Goal: Information Seeking & Learning: Learn about a topic

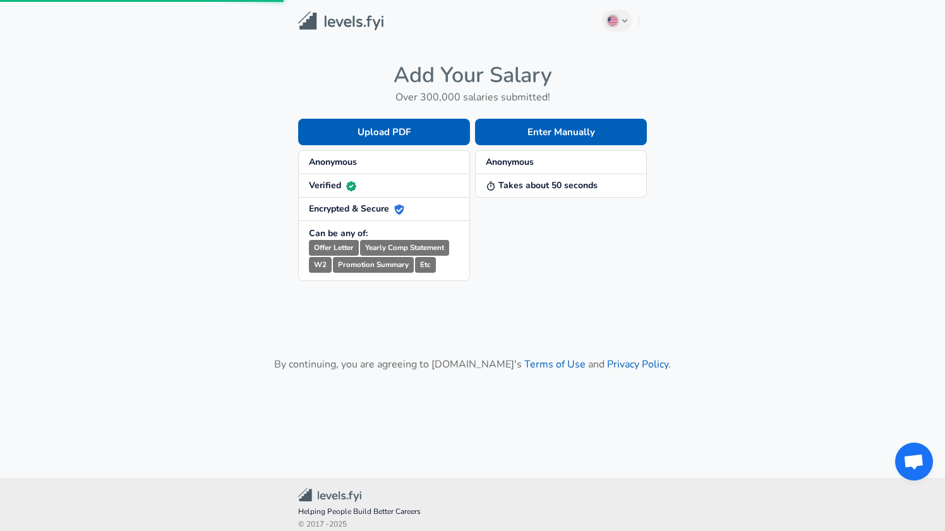
scroll to position [9, 0]
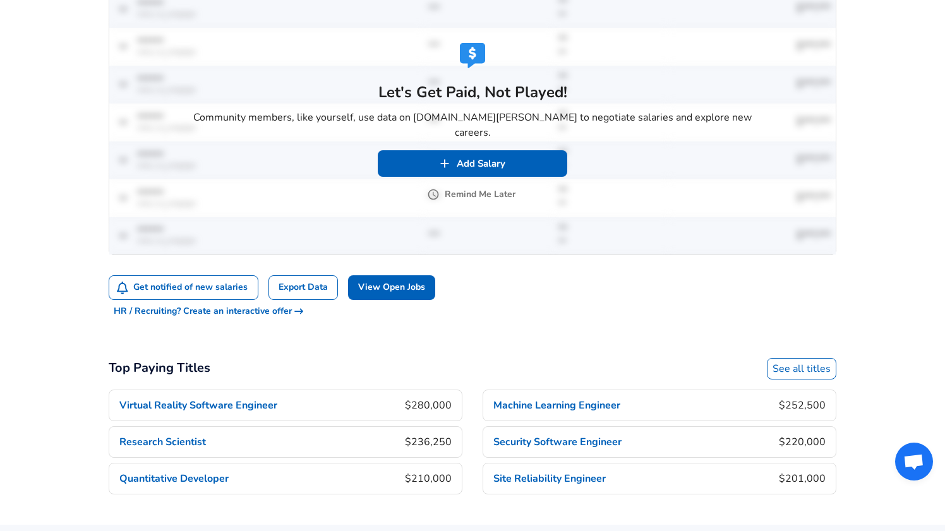
scroll to position [733, 0]
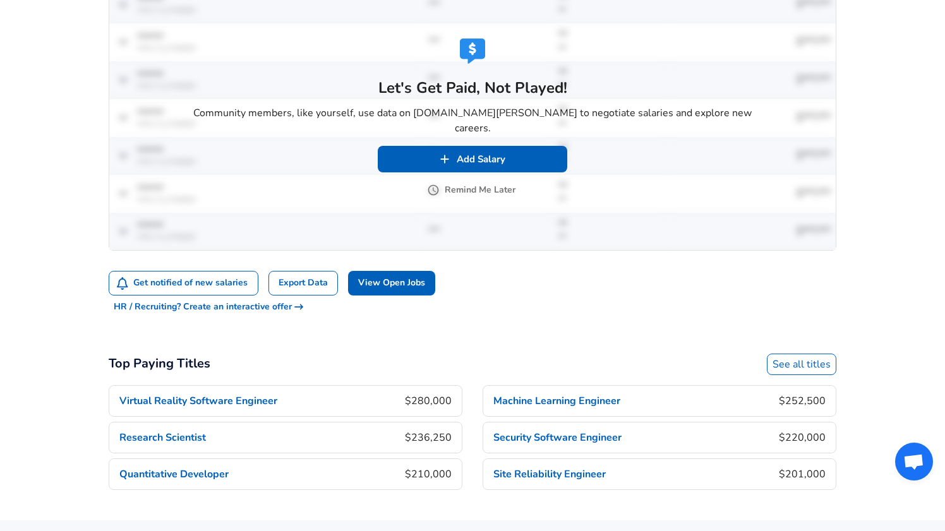
click at [507, 191] on div "Let's Get Paid, Not Played! Community members, like yourself, use data on [DOMA…" at bounding box center [472, 118] width 581 height 170
click at [505, 184] on button "Remind Me Later" at bounding box center [473, 191] width 86 height 16
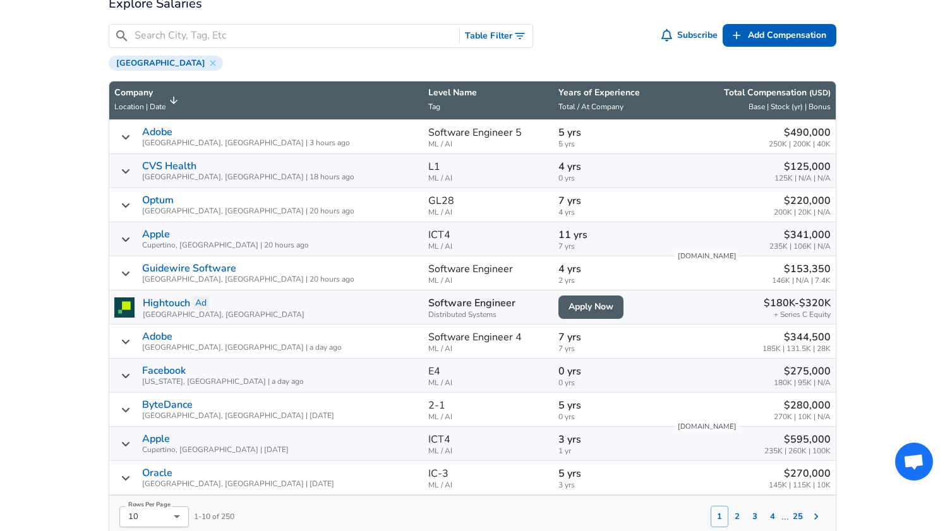
scroll to position [492, 0]
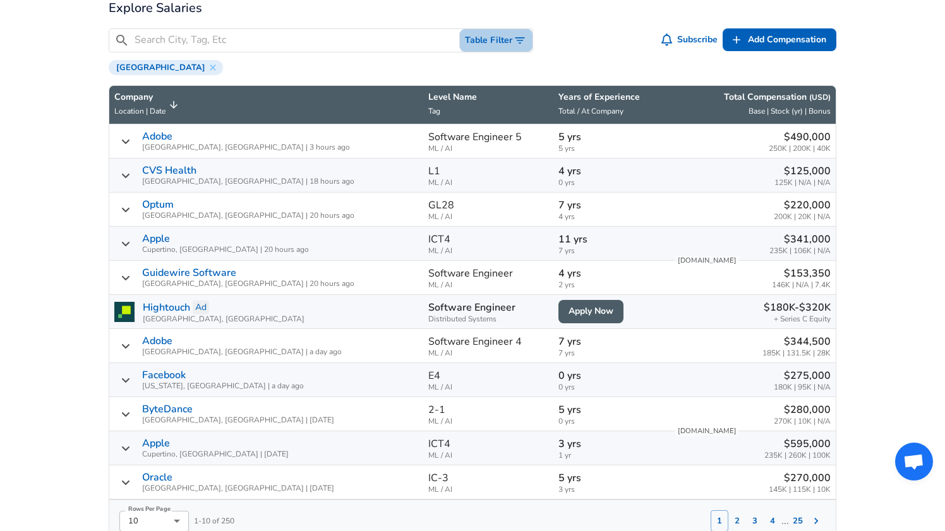
click at [515, 42] on icon "Toggle Search Filters" at bounding box center [520, 40] width 13 height 13
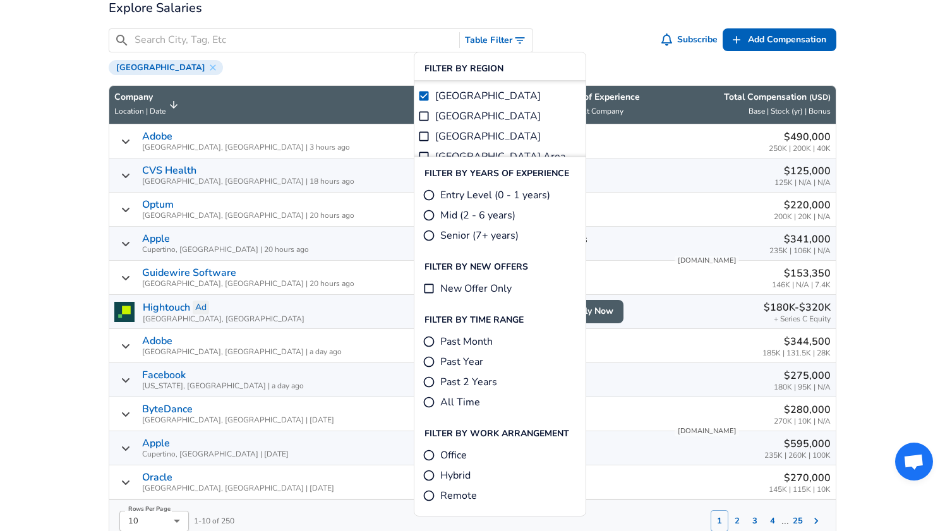
click at [426, 115] on input "[GEOGRAPHIC_DATA]" at bounding box center [424, 116] width 13 height 13
click at [423, 95] on input "[GEOGRAPHIC_DATA]" at bounding box center [424, 96] width 13 height 13
checkbox input "false"
click at [433, 111] on label "[GEOGRAPHIC_DATA]" at bounding box center [479, 116] width 123 height 15
click at [430, 111] on input "[GEOGRAPHIC_DATA]" at bounding box center [424, 116] width 13 height 13
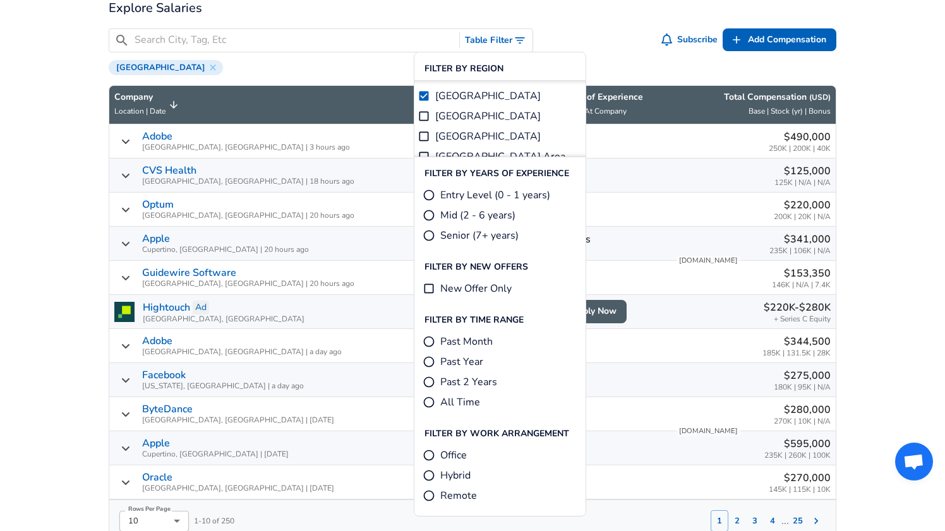
checkbox input "true"
click at [420, 116] on input "[GEOGRAPHIC_DATA]" at bounding box center [424, 116] width 13 height 13
checkbox input "false"
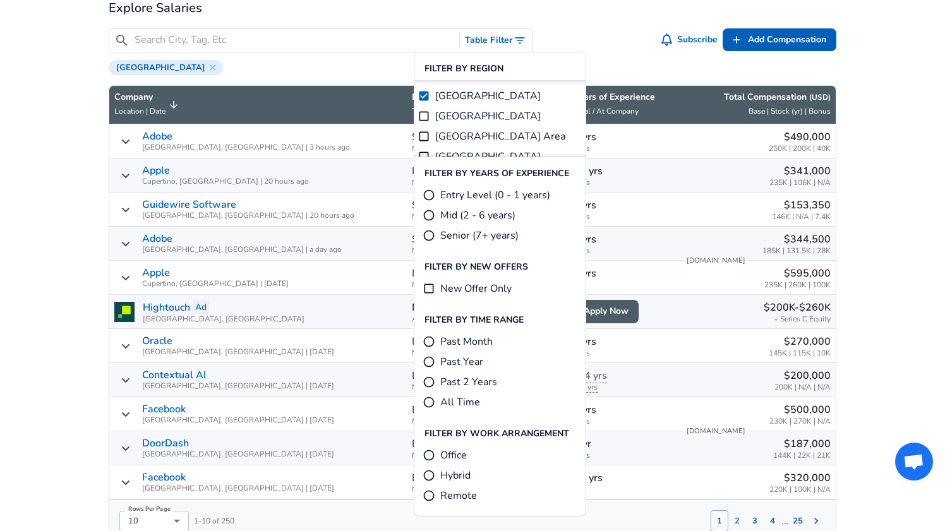
click at [650, 54] on div "​ Table Filter Subscribe Add Add Comp Add Compensation Greater SF Bay Area" at bounding box center [468, 47] width 738 height 58
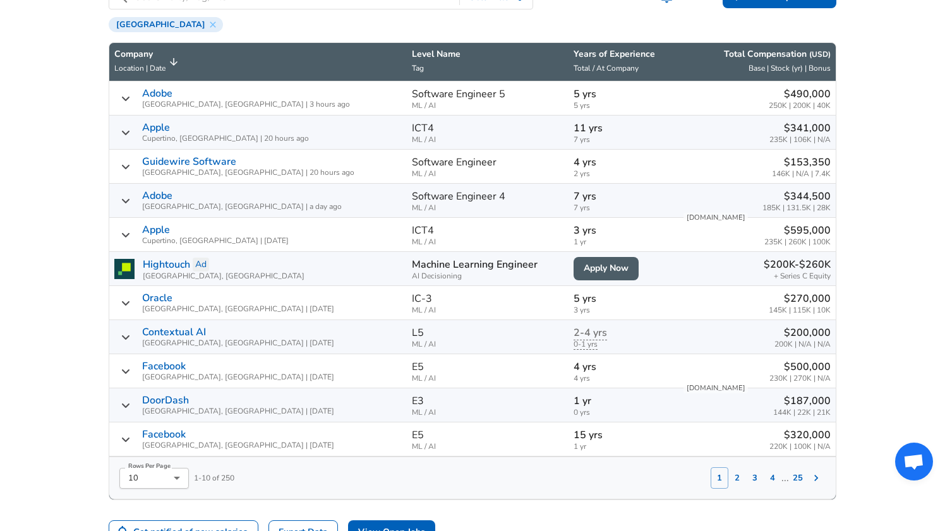
scroll to position [542, 0]
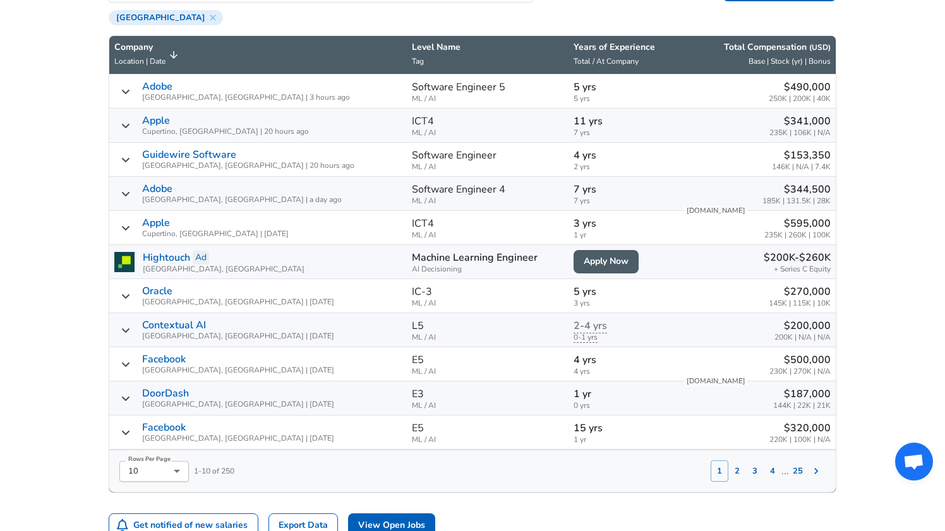
click at [735, 472] on button "2" at bounding box center [738, 471] width 18 height 21
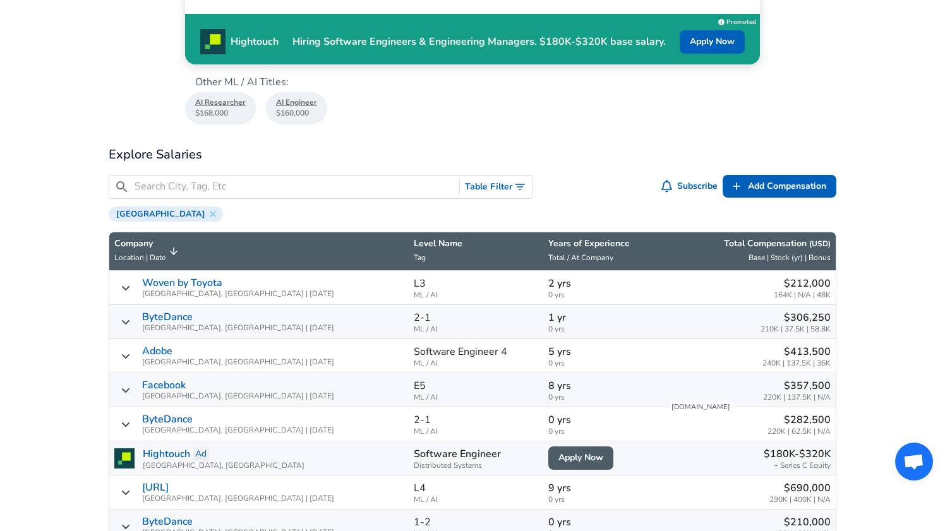
scroll to position [293, 0]
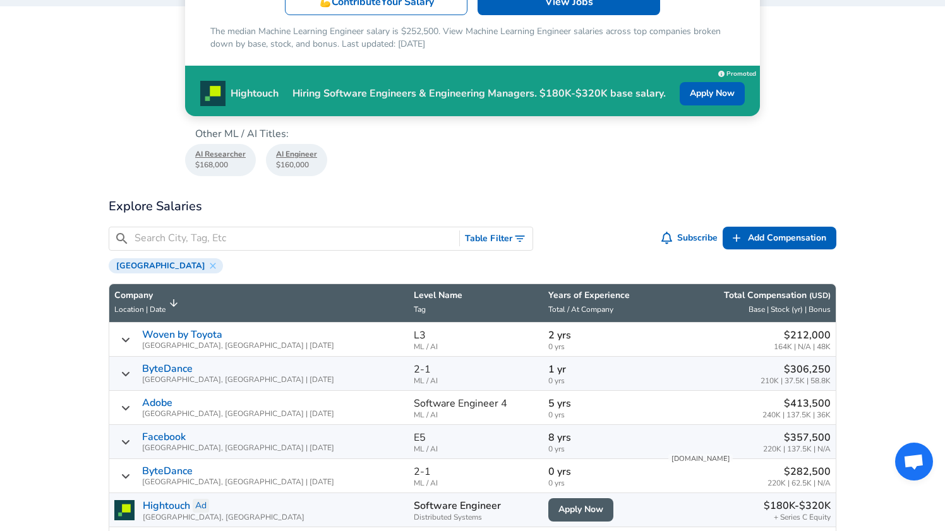
click at [483, 234] on button "Table Filter" at bounding box center [496, 239] width 73 height 23
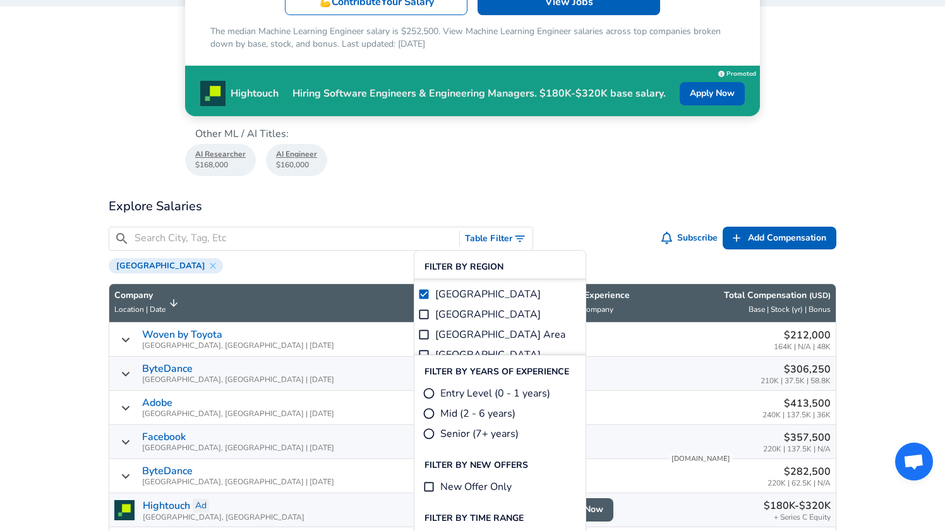
click at [459, 394] on span "Entry Level (0 - 1 years)" at bounding box center [495, 393] width 110 height 15
click at [435, 394] on input "Entry Level (0 - 1 years)" at bounding box center [429, 393] width 13 height 13
radio input "true"
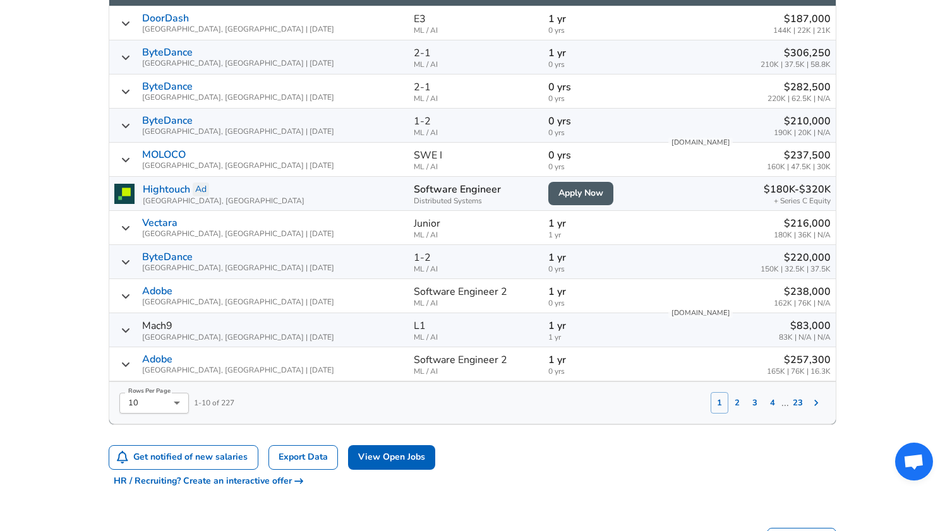
scroll to position [610, 0]
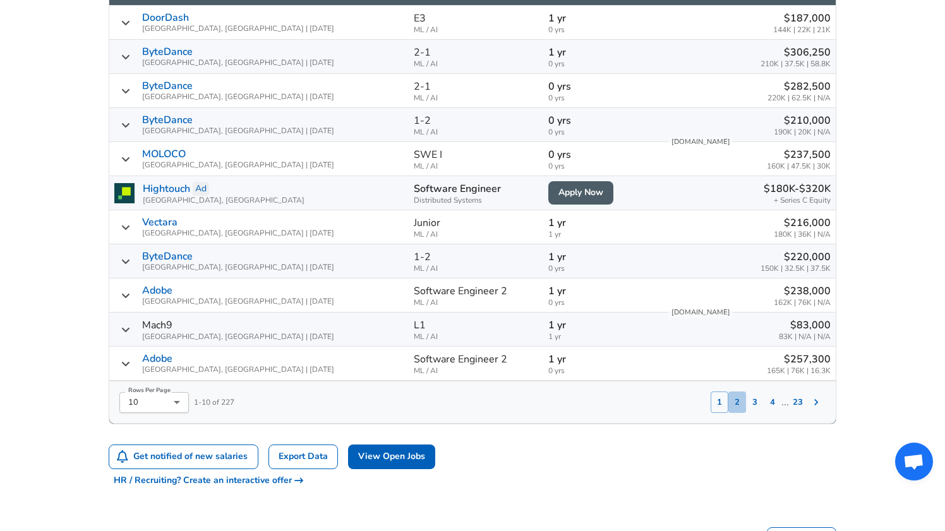
click at [738, 406] on button "2" at bounding box center [738, 402] width 18 height 21
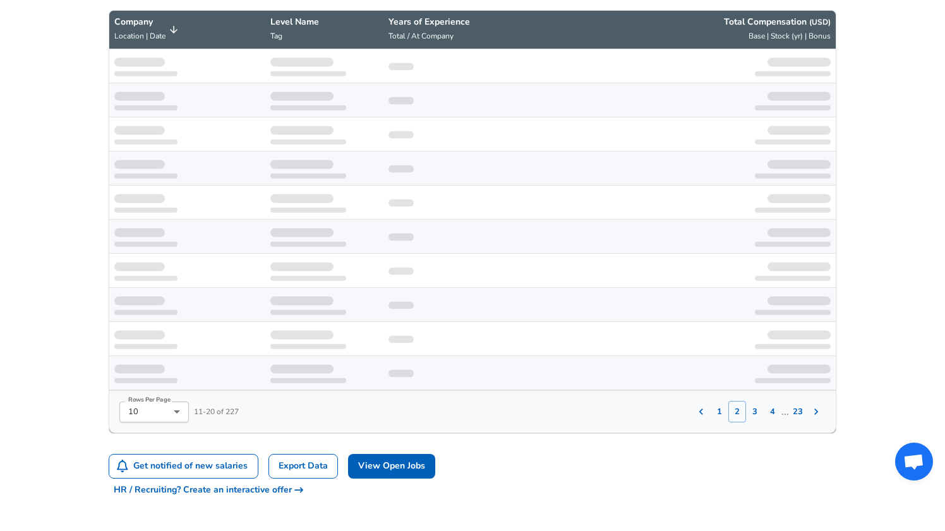
scroll to position [567, 0]
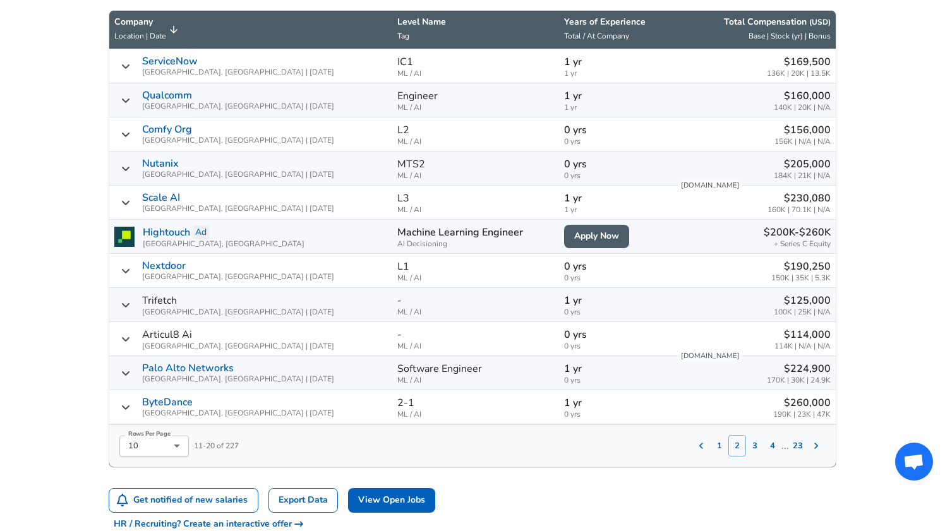
click at [757, 447] on button "3" at bounding box center [755, 445] width 18 height 21
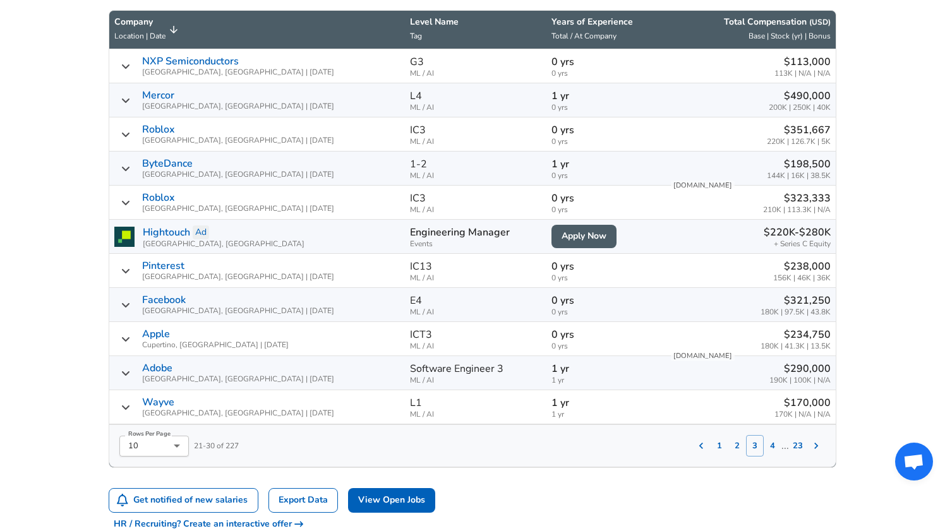
click at [124, 136] on icon "Salary Submissions" at bounding box center [126, 135] width 10 height 10
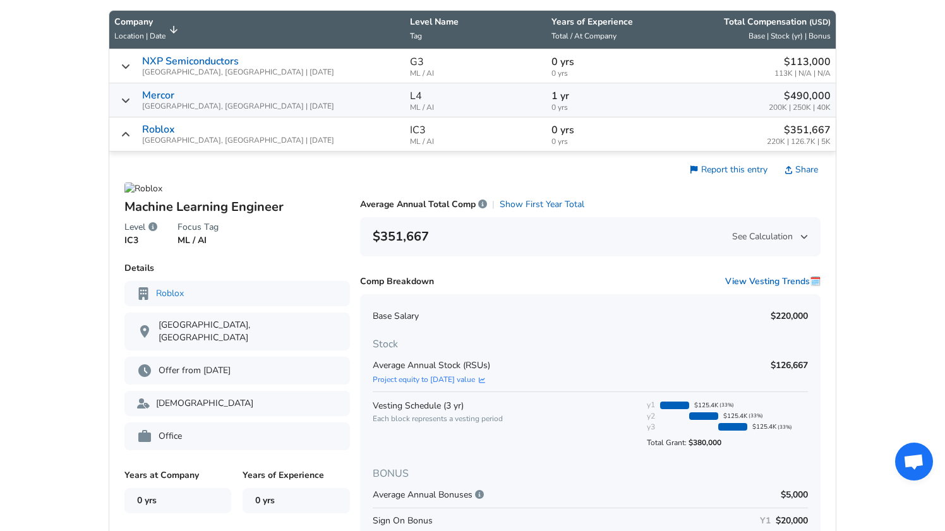
click at [124, 136] on icon "Salary Submissions" at bounding box center [126, 135] width 10 height 10
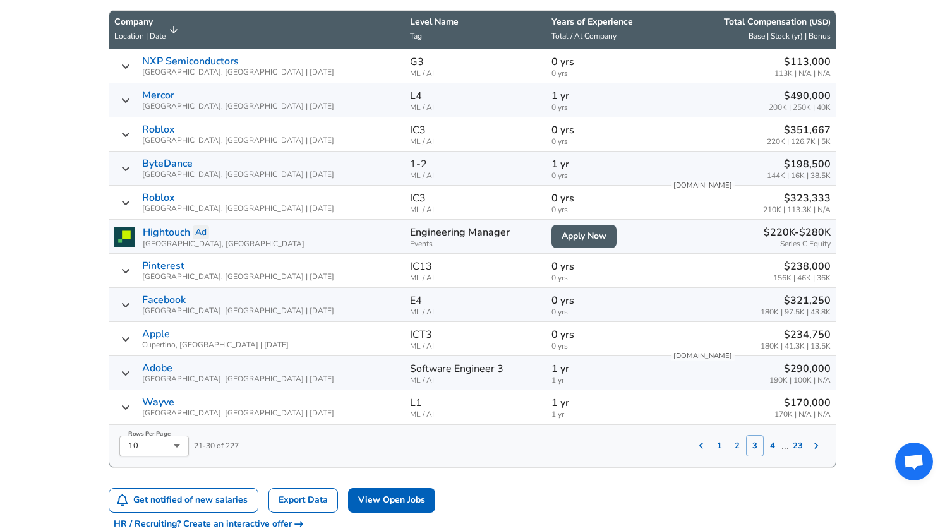
click at [774, 451] on button "4" at bounding box center [773, 445] width 18 height 21
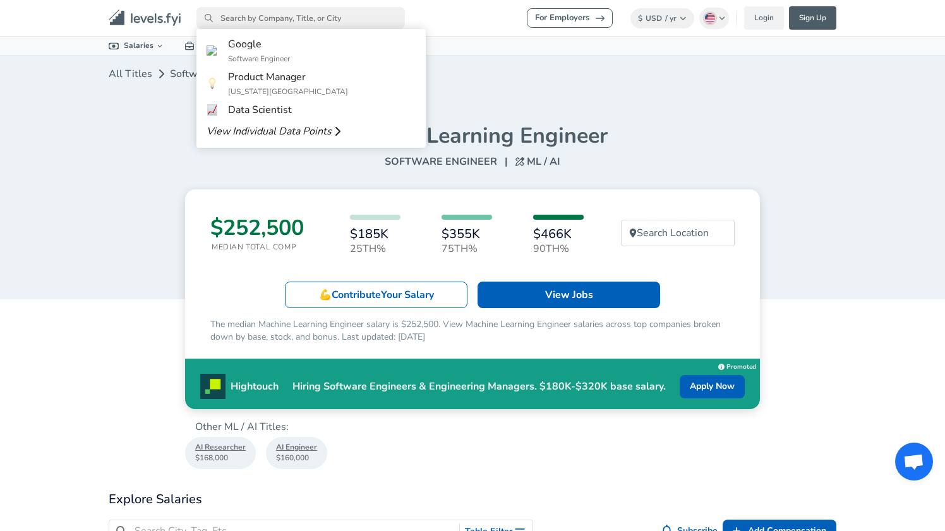
click at [240, 16] on input "primary" at bounding box center [301, 18] width 209 height 22
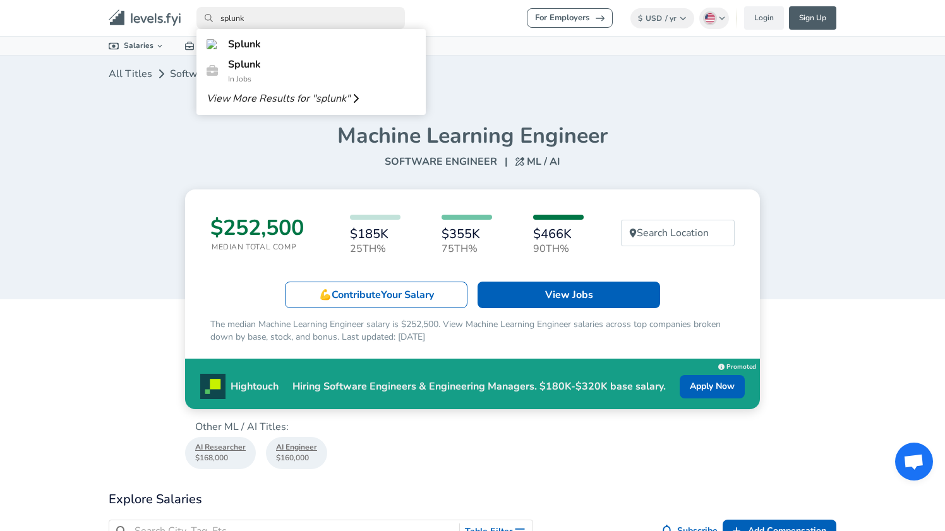
type input "splunk"
click link "Splunk" at bounding box center [311, 44] width 229 height 20
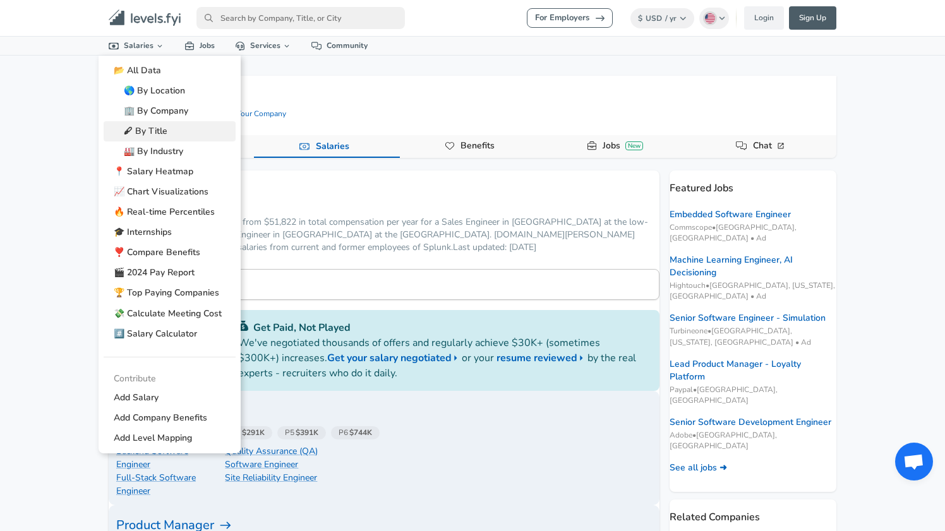
click at [142, 133] on link "🖋 By Title" at bounding box center [170, 131] width 132 height 20
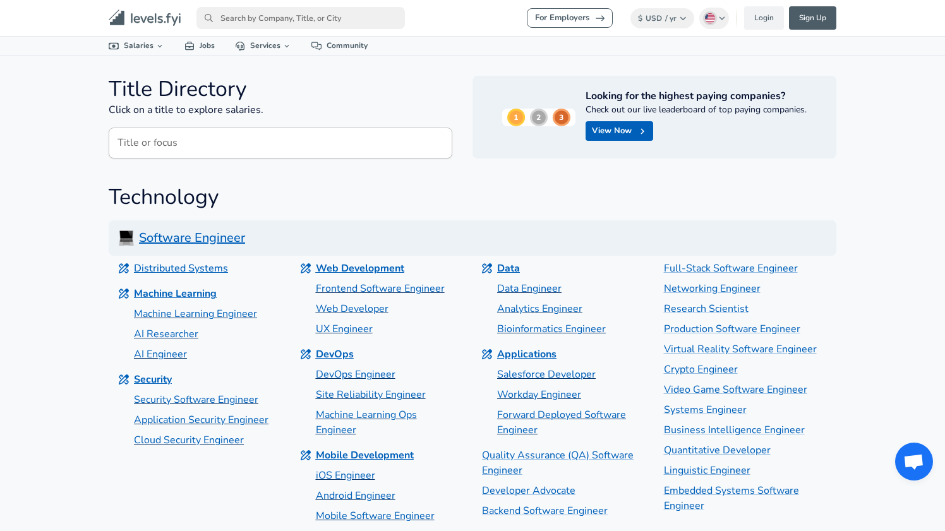
click at [157, 138] on input "Title or focus" at bounding box center [281, 143] width 344 height 31
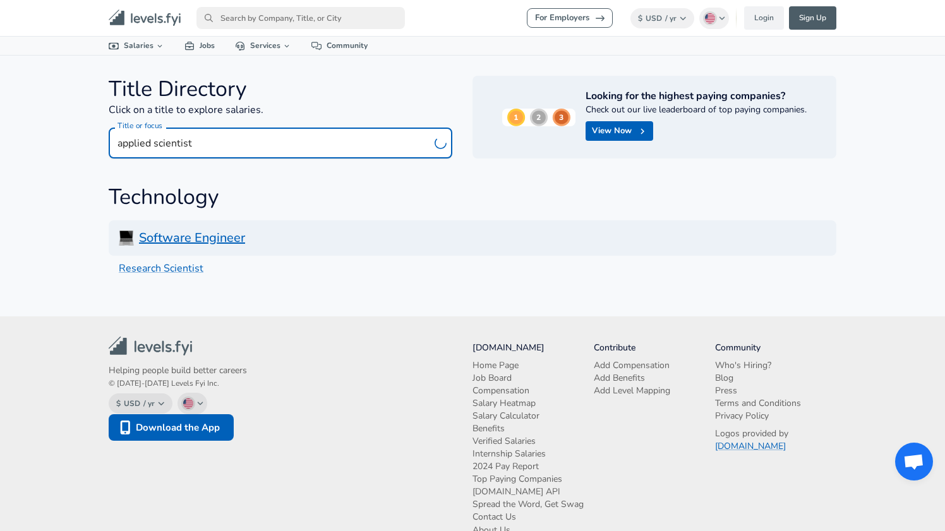
type input "applied scientist"
